Goal: Task Accomplishment & Management: Manage account settings

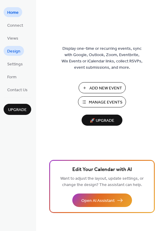
click at [21, 54] on link "Design" at bounding box center [14, 51] width 20 height 10
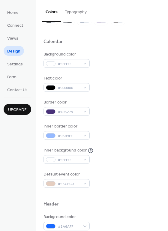
scroll to position [106, 0]
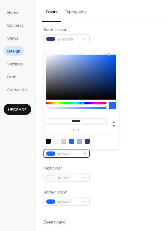
click at [50, 153] on div at bounding box center [51, 153] width 10 height 5
type input "*******"
click at [90, 104] on div at bounding box center [76, 103] width 61 height 2
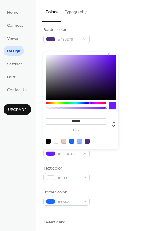
click at [148, 141] on div at bounding box center [102, 139] width 117 height 5
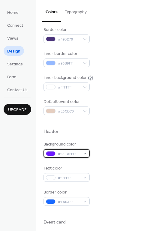
click at [61, 157] on span "#6E1AFFFF" at bounding box center [69, 154] width 22 height 6
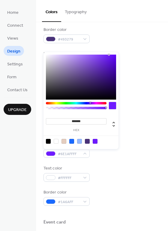
click at [80, 122] on input "*******" at bounding box center [76, 121] width 61 height 6
paste input
type input "*******"
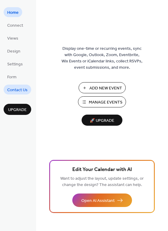
click at [21, 87] on span "Contact Us" at bounding box center [17, 90] width 20 height 6
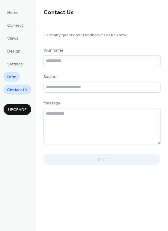
click at [16, 77] on span "Form" at bounding box center [11, 77] width 9 height 6
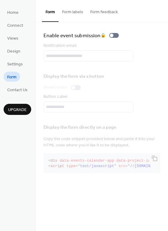
click at [70, 12] on button "Form labels" at bounding box center [73, 10] width 28 height 21
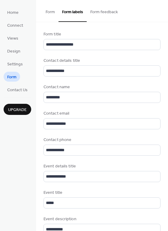
click at [50, 10] on button "Form" at bounding box center [50, 10] width 17 height 21
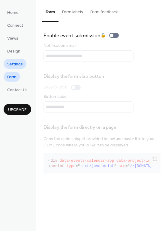
click at [21, 62] on span "Settings" at bounding box center [15, 64] width 16 height 6
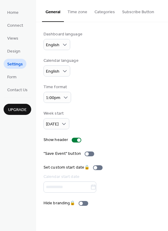
drag, startPoint x: 100, startPoint y: 128, endPoint x: 99, endPoint y: 133, distance: 4.4
click at [100, 128] on div "Week start Sunday" at bounding box center [102, 120] width 117 height 19
click at [90, 154] on div at bounding box center [90, 154] width 10 height 5
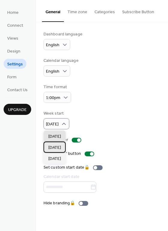
click at [63, 145] on div "Monday" at bounding box center [55, 147] width 22 height 11
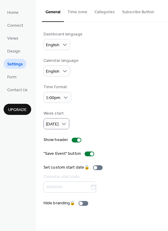
click at [94, 92] on div "Time format 1:00pm" at bounding box center [102, 93] width 117 height 19
click at [73, 14] on button "Time zone" at bounding box center [77, 10] width 27 height 21
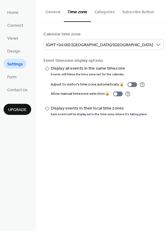
click at [99, 17] on button "Categories" at bounding box center [105, 10] width 28 height 21
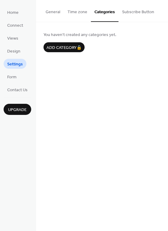
click at [130, 17] on button "Subscribe Button" at bounding box center [138, 10] width 39 height 21
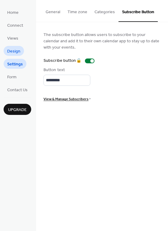
click at [22, 51] on link "Design" at bounding box center [14, 51] width 20 height 10
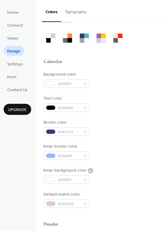
scroll to position [16, 0]
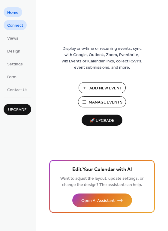
click at [18, 23] on span "Connect" at bounding box center [15, 26] width 16 height 6
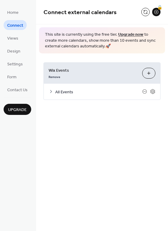
click at [50, 91] on icon at bounding box center [51, 91] width 5 height 5
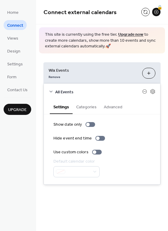
click at [52, 91] on icon at bounding box center [51, 92] width 3 height 2
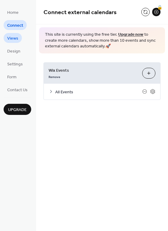
click at [19, 40] on link "Views" at bounding box center [13, 38] width 18 height 10
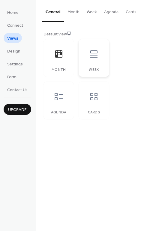
click at [97, 57] on icon at bounding box center [93, 53] width 7 height 7
click at [69, 13] on button "Month" at bounding box center [73, 10] width 19 height 21
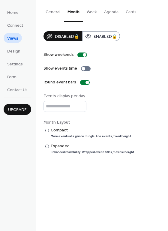
click at [86, 13] on button "Week" at bounding box center [91, 10] width 17 height 21
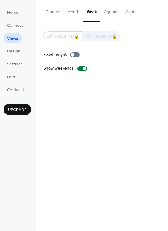
drag, startPoint x: 102, startPoint y: 14, endPoint x: 33, endPoint y: 18, distance: 68.9
click at [102, 14] on button "Agenda" at bounding box center [112, 10] width 22 height 21
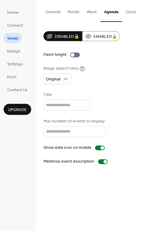
click at [93, 14] on button "Week" at bounding box center [91, 10] width 17 height 21
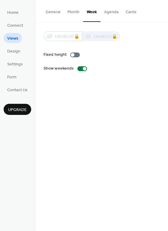
click at [80, 12] on button "Month" at bounding box center [73, 10] width 19 height 21
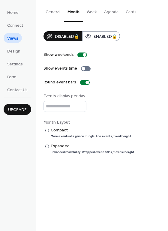
click at [104, 14] on button "Agenda" at bounding box center [112, 10] width 22 height 21
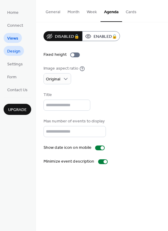
click at [16, 50] on span "Design" at bounding box center [13, 51] width 13 height 6
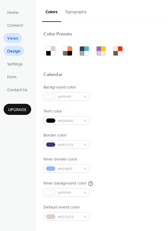
click at [15, 43] on link "Views" at bounding box center [13, 38] width 18 height 10
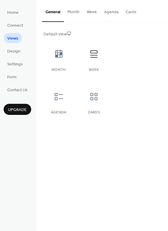
click at [108, 16] on button "Agenda" at bounding box center [112, 10] width 22 height 21
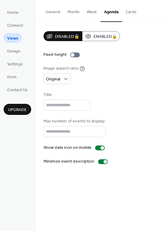
click at [92, 14] on button "Week" at bounding box center [91, 10] width 17 height 21
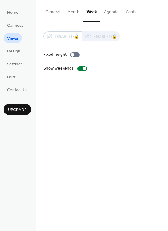
click at [98, 62] on div "Disabled 🔒 Enabled 🔒 Fixed height Show weekends" at bounding box center [102, 51] width 117 height 41
click at [77, 56] on div at bounding box center [75, 55] width 10 height 5
click at [77, 56] on div at bounding box center [78, 55] width 4 height 4
click at [50, 8] on button "General" at bounding box center [53, 10] width 22 height 21
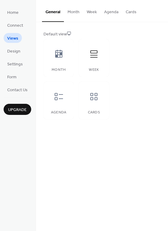
click at [28, 51] on ul "Home Connect Views Design Settings Form Contact Us" at bounding box center [18, 50] width 28 height 87
click at [18, 48] on span "Design" at bounding box center [13, 51] width 13 height 6
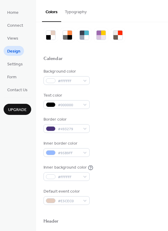
scroll to position [18, 0]
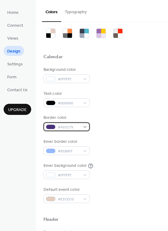
click at [66, 127] on span "#493279" at bounding box center [69, 127] width 22 height 6
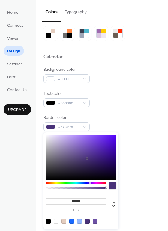
click at [86, 204] on input "*******" at bounding box center [76, 202] width 61 height 6
click at [86, 203] on input "*******" at bounding box center [76, 202] width 61 height 6
paste input "*"
drag, startPoint x: 75, startPoint y: 200, endPoint x: 62, endPoint y: 199, distance: 12.7
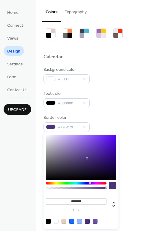
click at [62, 199] on input "********" at bounding box center [76, 202] width 61 height 6
paste input
type input "*******"
click at [140, 86] on div "Background color #FFFFFF Text color #000000 Border color #493279FF Inner border…" at bounding box center [102, 135] width 117 height 137
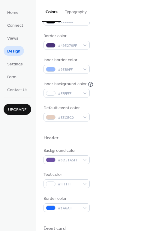
scroll to position [7, 0]
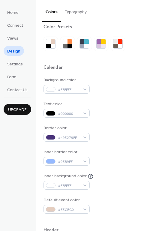
click at [74, 14] on button "Typography" at bounding box center [75, 10] width 29 height 21
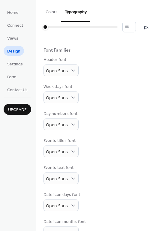
scroll to position [20, 0]
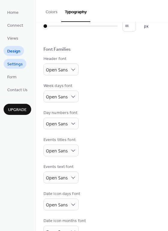
click at [25, 63] on link "Settings" at bounding box center [15, 64] width 23 height 10
